Goal: Check status: Check status

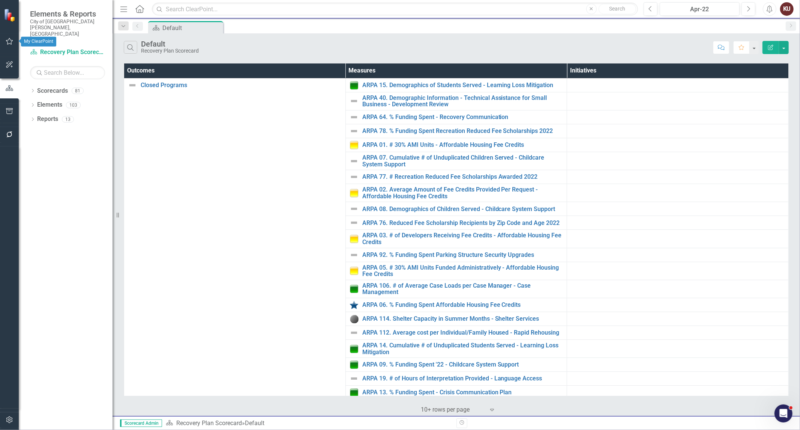
click at [8, 44] on icon "button" at bounding box center [9, 41] width 7 height 7
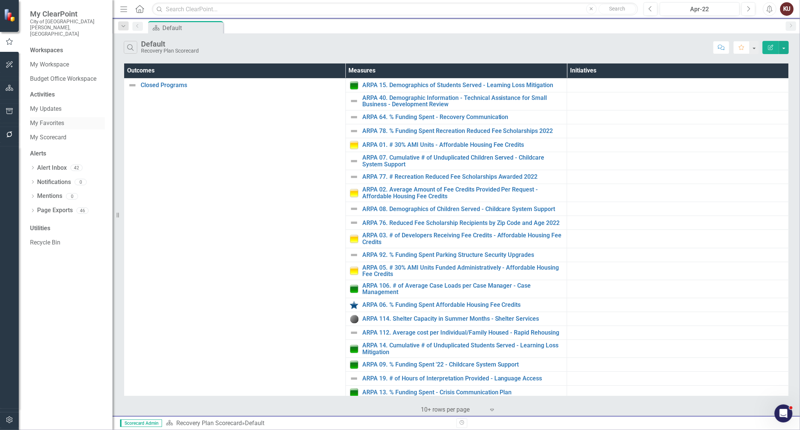
click at [55, 119] on link "My Favorites" at bounding box center [67, 123] width 75 height 9
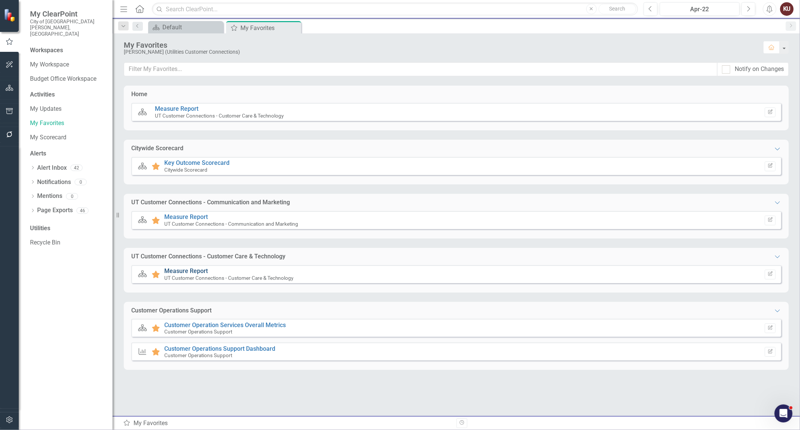
click at [189, 271] on link "Measure Report" at bounding box center [186, 270] width 44 height 7
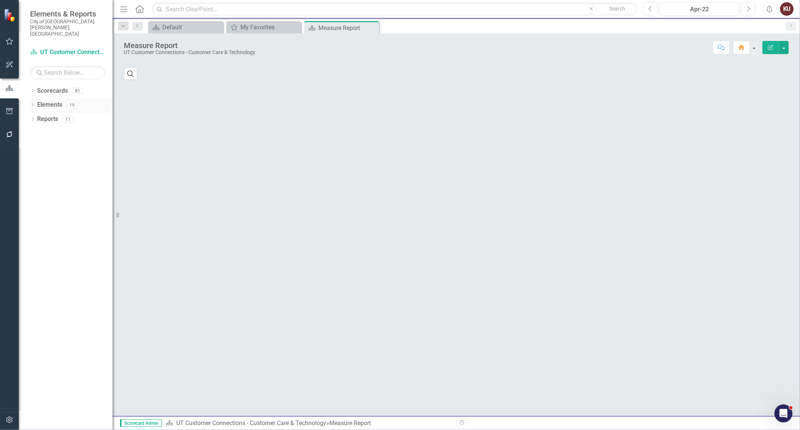
click at [34, 104] on icon "Dropdown" at bounding box center [32, 106] width 5 height 4
click at [36, 132] on icon "Dropdown" at bounding box center [36, 134] width 5 height 4
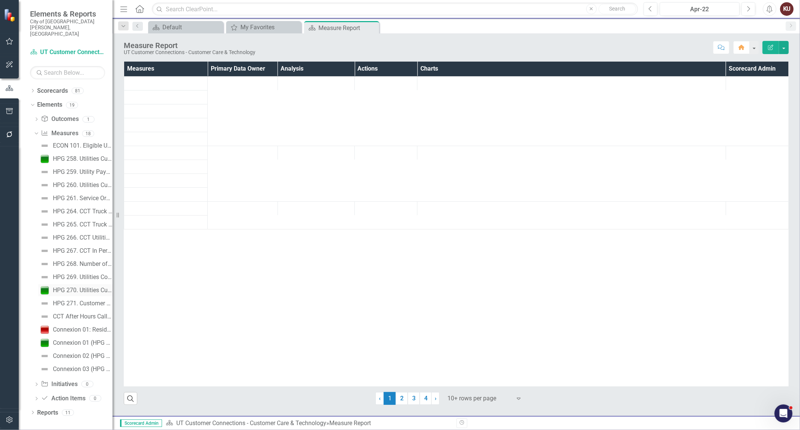
click at [80, 287] on div "HPG 270. Utilities Customer Satisfaction Results" at bounding box center [83, 290] width 60 height 7
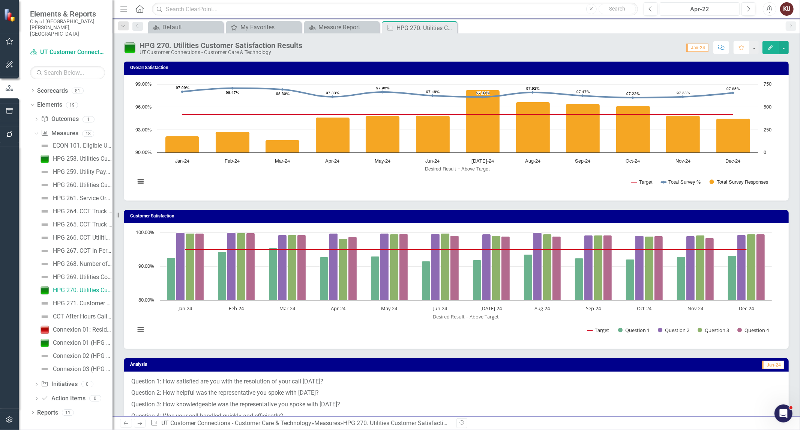
click at [707, 9] on div "Apr-22" at bounding box center [700, 9] width 75 height 9
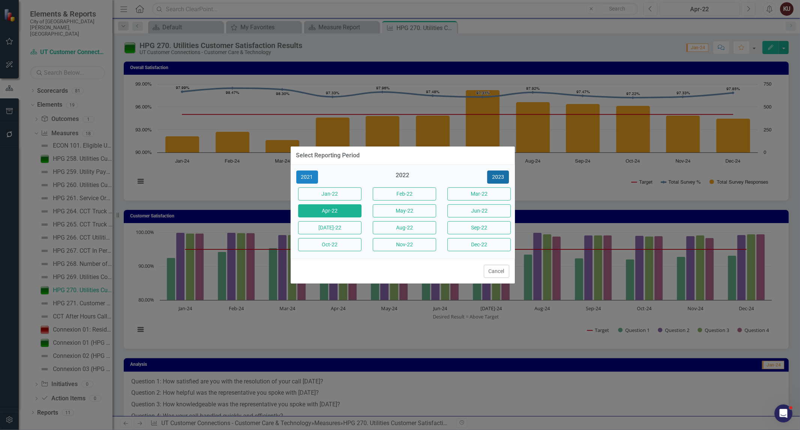
click at [497, 174] on button "2023" at bounding box center [498, 176] width 22 height 13
click at [497, 176] on button "2024" at bounding box center [498, 176] width 22 height 13
click at [471, 229] on button "Sep-25" at bounding box center [479, 227] width 63 height 13
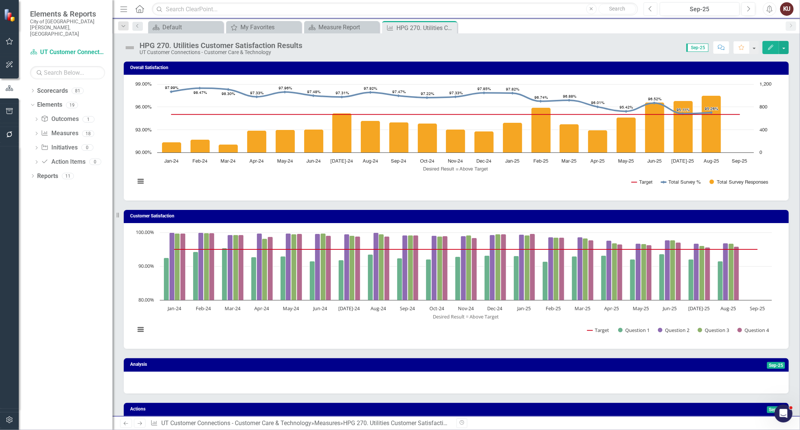
click at [650, 6] on icon "Previous" at bounding box center [651, 9] width 4 height 7
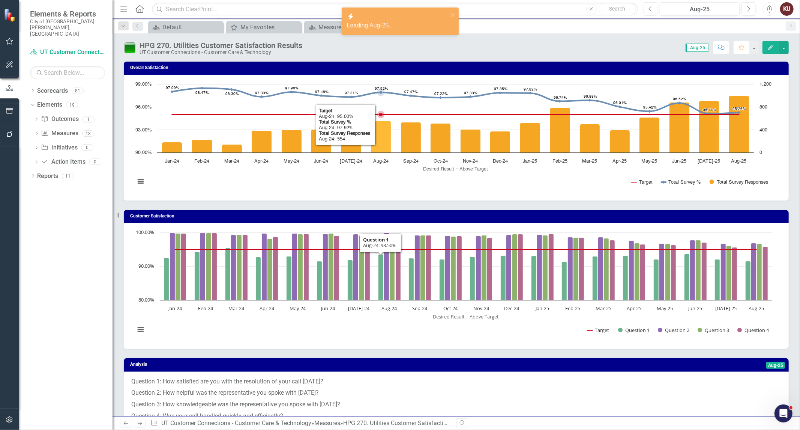
scroll to position [208, 0]
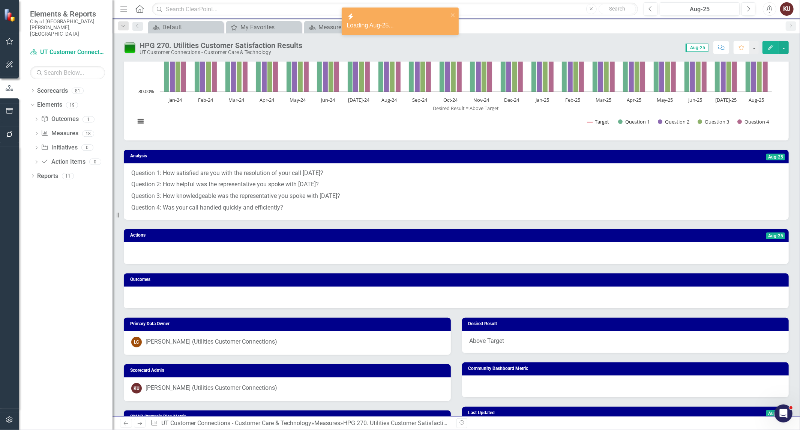
click at [265, 186] on p "Question 2: How helpful was the representative you spoke with [DATE]?" at bounding box center [456, 185] width 650 height 12
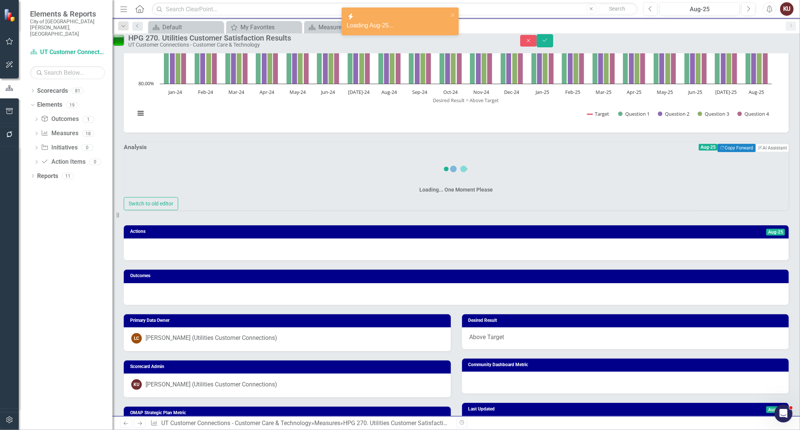
click at [265, 186] on div "Loading... One Moment Please" at bounding box center [456, 175] width 665 height 43
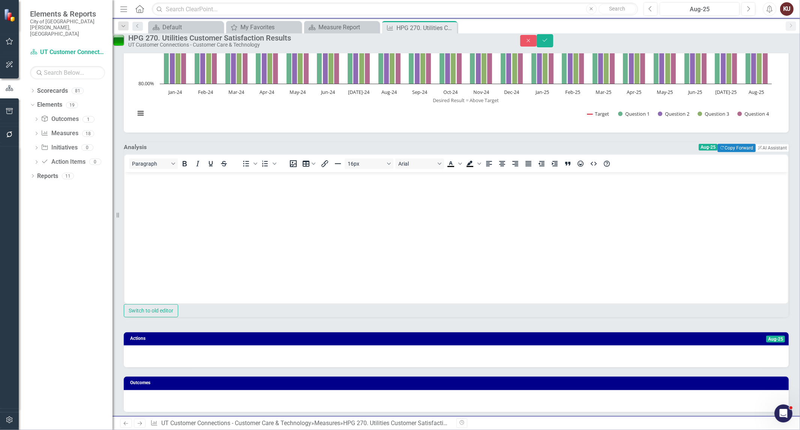
scroll to position [0, 0]
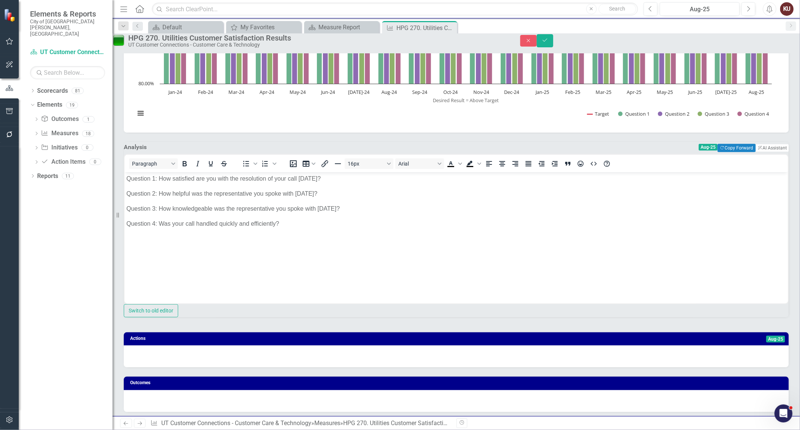
click at [295, 230] on body "Question 1: How satisfied are you with the resolution of your call [DATE]? Ques…" at bounding box center [456, 228] width 664 height 113
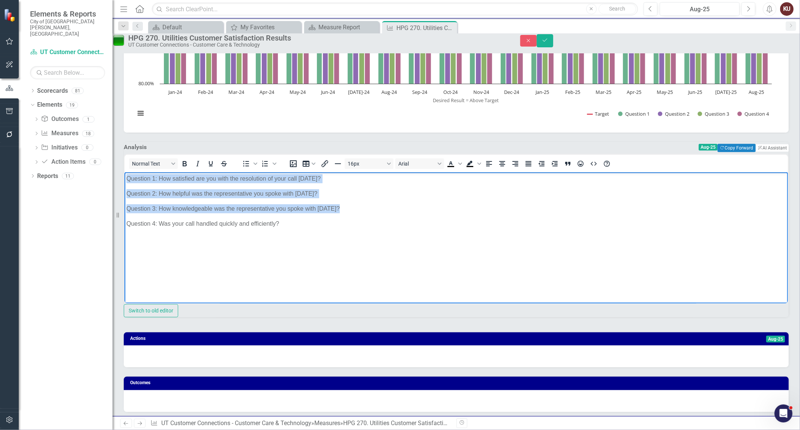
copy body "Question 1: How satisfied are you with the resolution of your call [DATE]? Ques…"
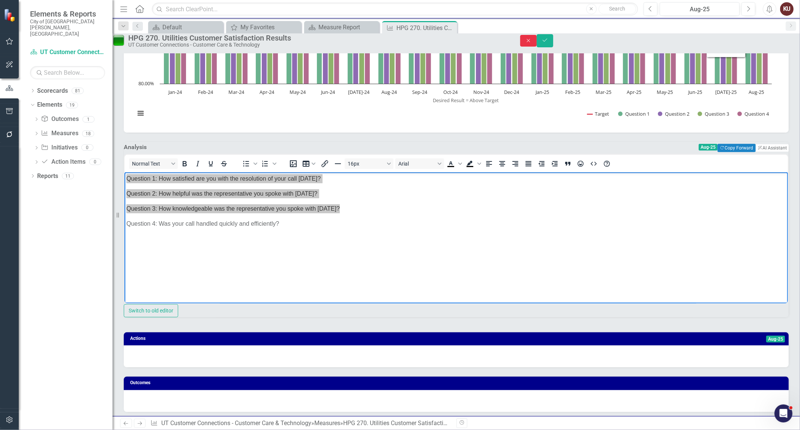
click at [537, 47] on button "Close" at bounding box center [528, 41] width 17 height 12
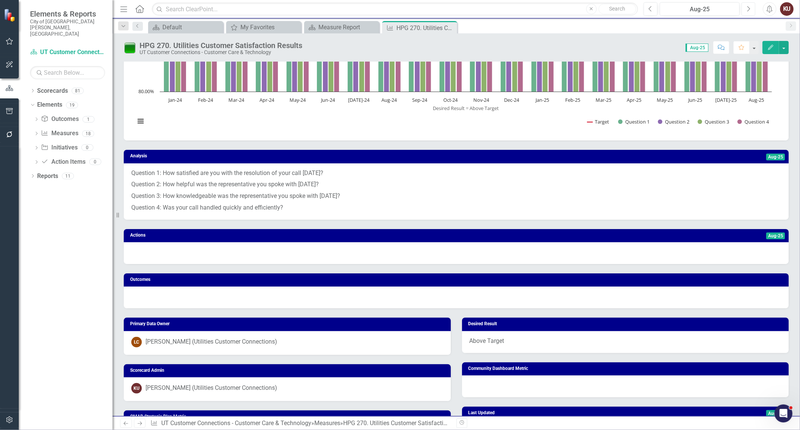
click at [751, 12] on icon "Next" at bounding box center [749, 9] width 4 height 7
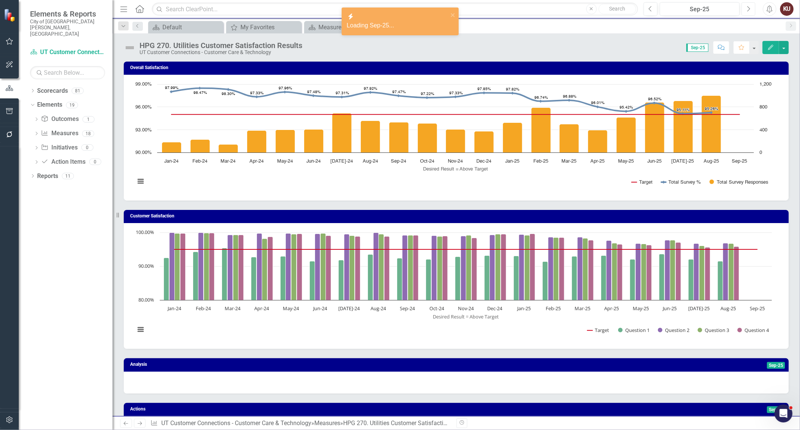
scroll to position [125, 0]
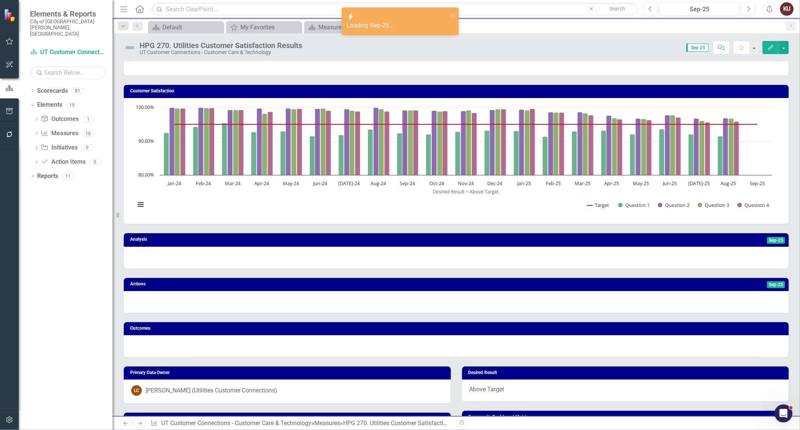
click at [309, 257] on div at bounding box center [456, 258] width 665 height 22
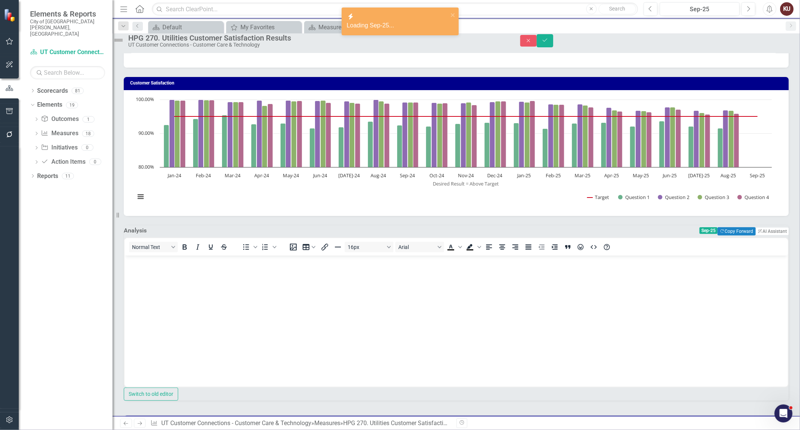
scroll to position [0, 0]
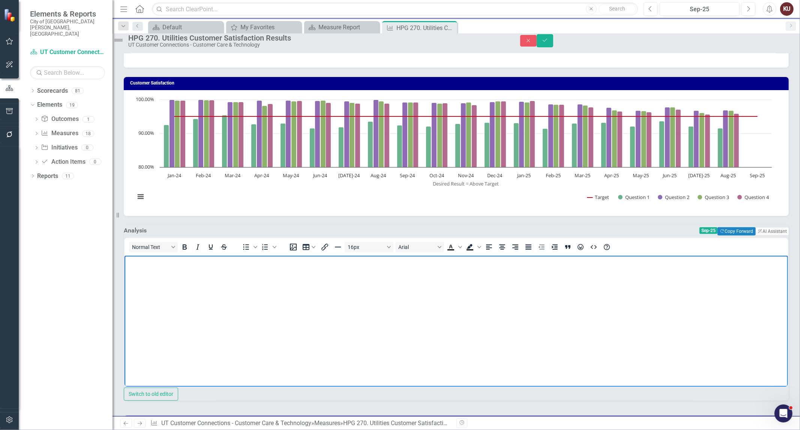
click at [236, 273] on body "Rich Text Area. Press ALT-0 for help." at bounding box center [456, 312] width 664 height 113
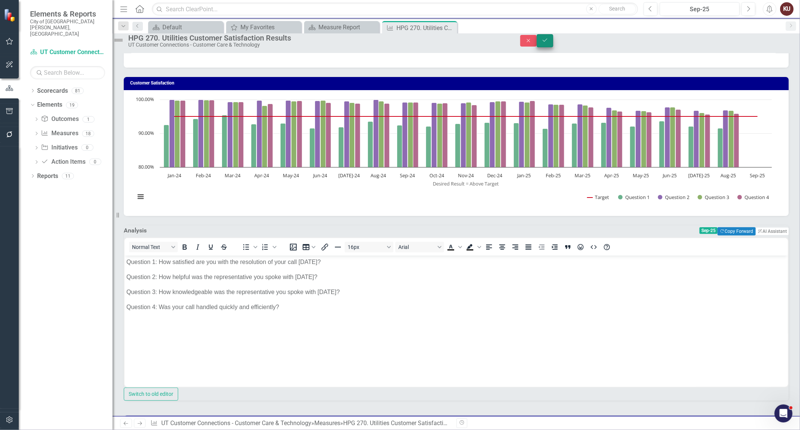
click at [553, 43] on button "Save" at bounding box center [545, 40] width 17 height 13
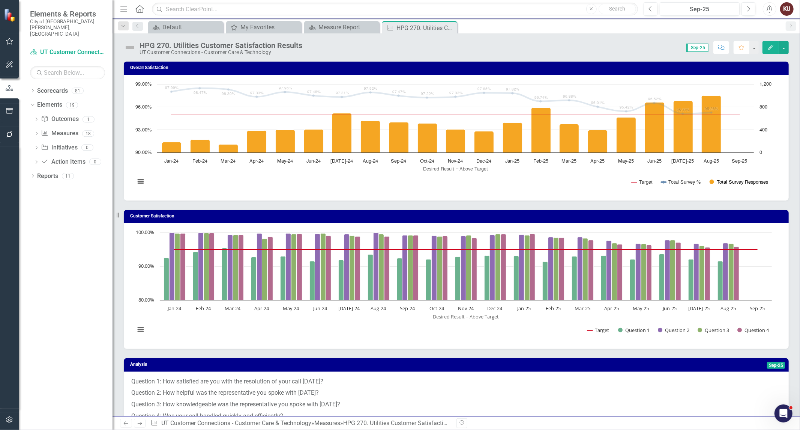
click at [750, 180] on button "Show Total Survey Responses" at bounding box center [739, 182] width 59 height 6
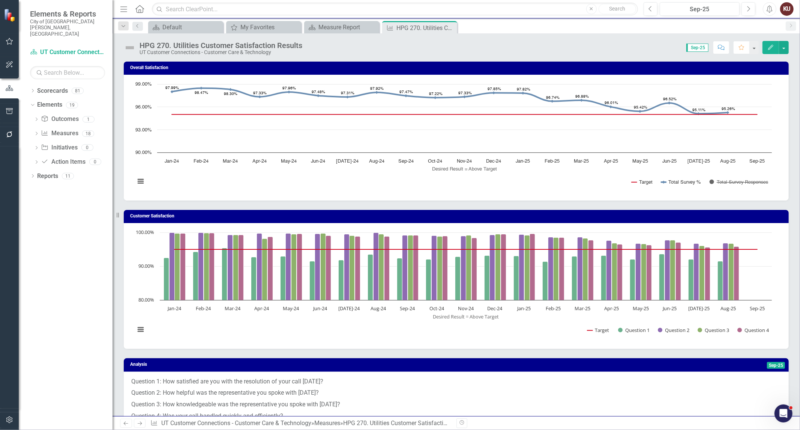
click at [750, 180] on button "Show Total Survey Responses" at bounding box center [739, 182] width 59 height 6
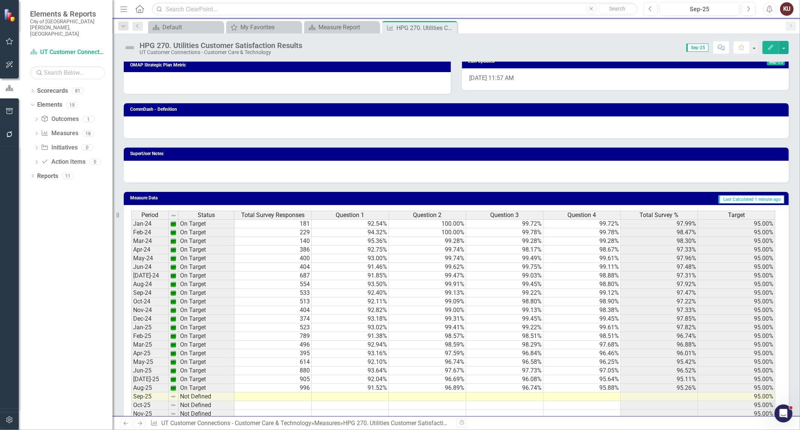
scroll to position [594, 0]
